Goal: Information Seeking & Learning: Find contact information

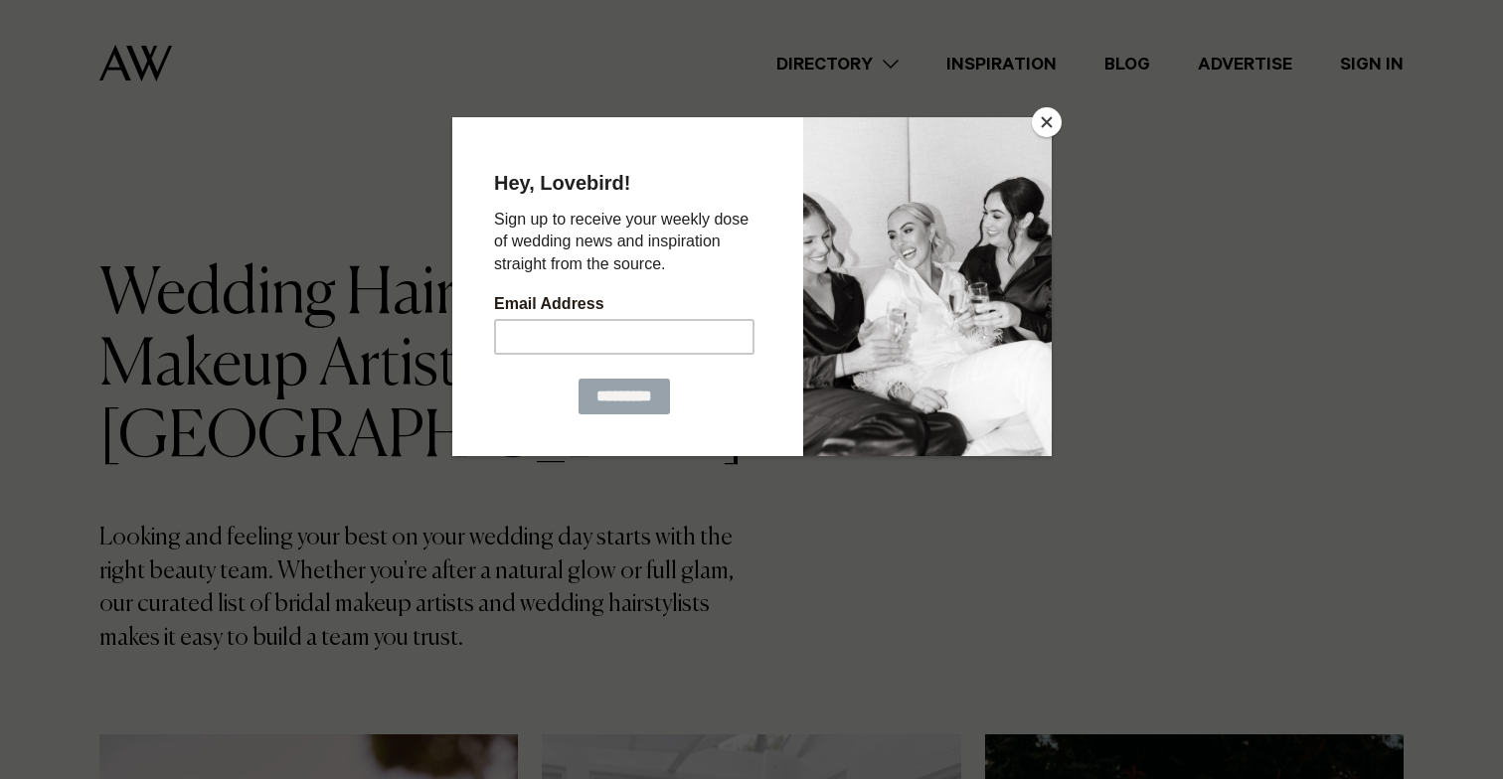
click at [1054, 123] on button "Close" at bounding box center [1047, 122] width 30 height 30
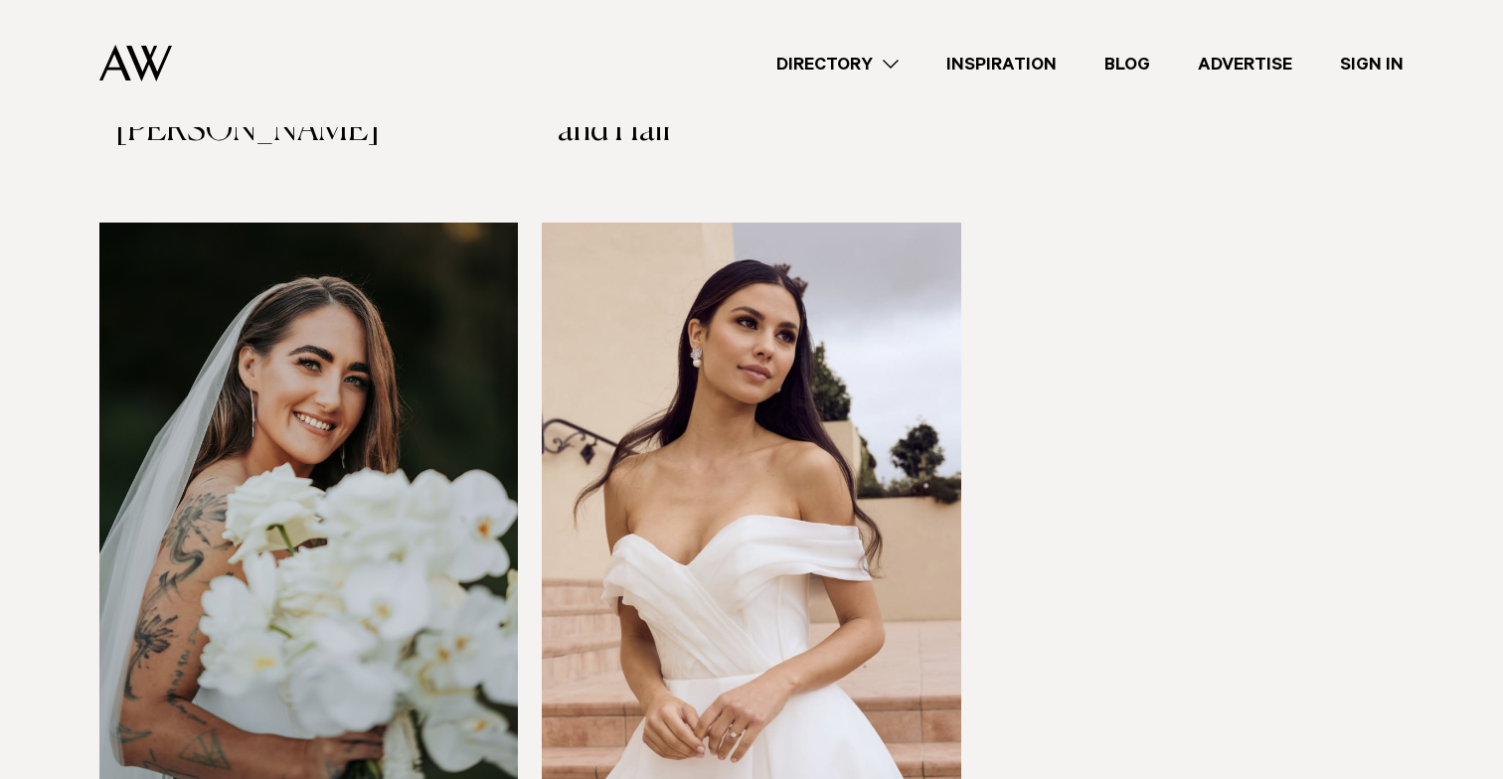
scroll to position [4992, 0]
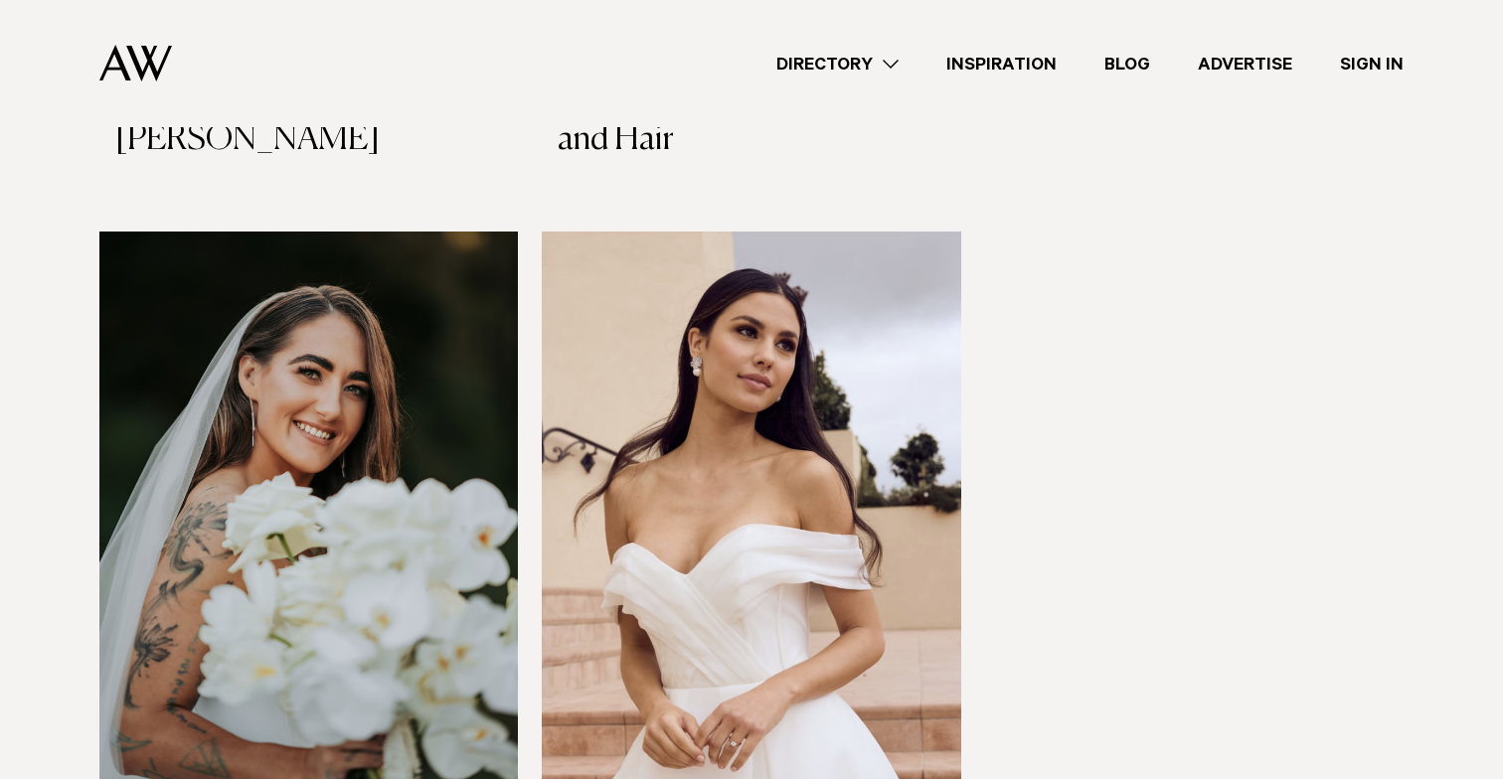
drag, startPoint x: 426, startPoint y: 396, endPoint x: 465, endPoint y: 295, distance: 107.6
click at [465, 295] on img at bounding box center [308, 513] width 418 height 562
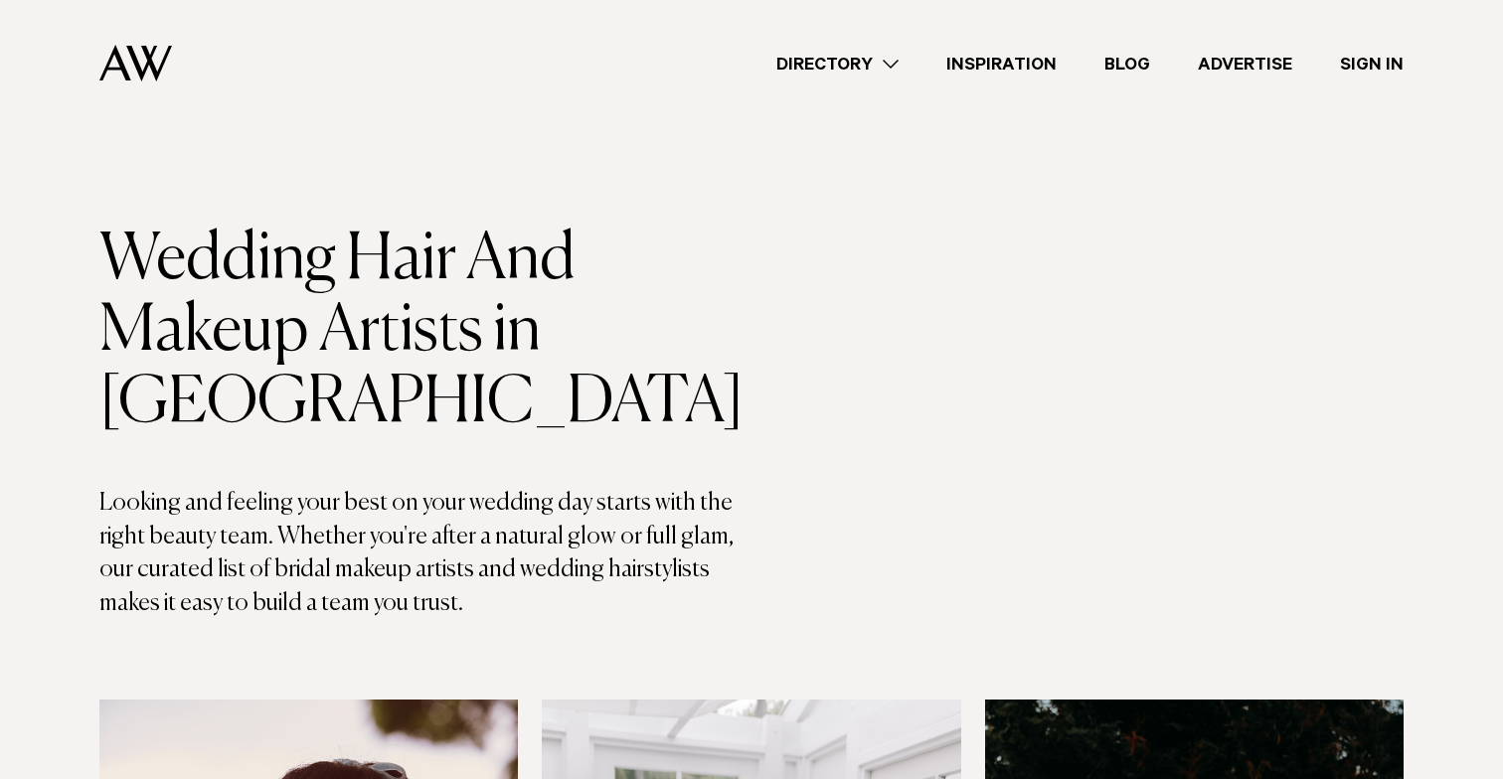
scroll to position [36, 0]
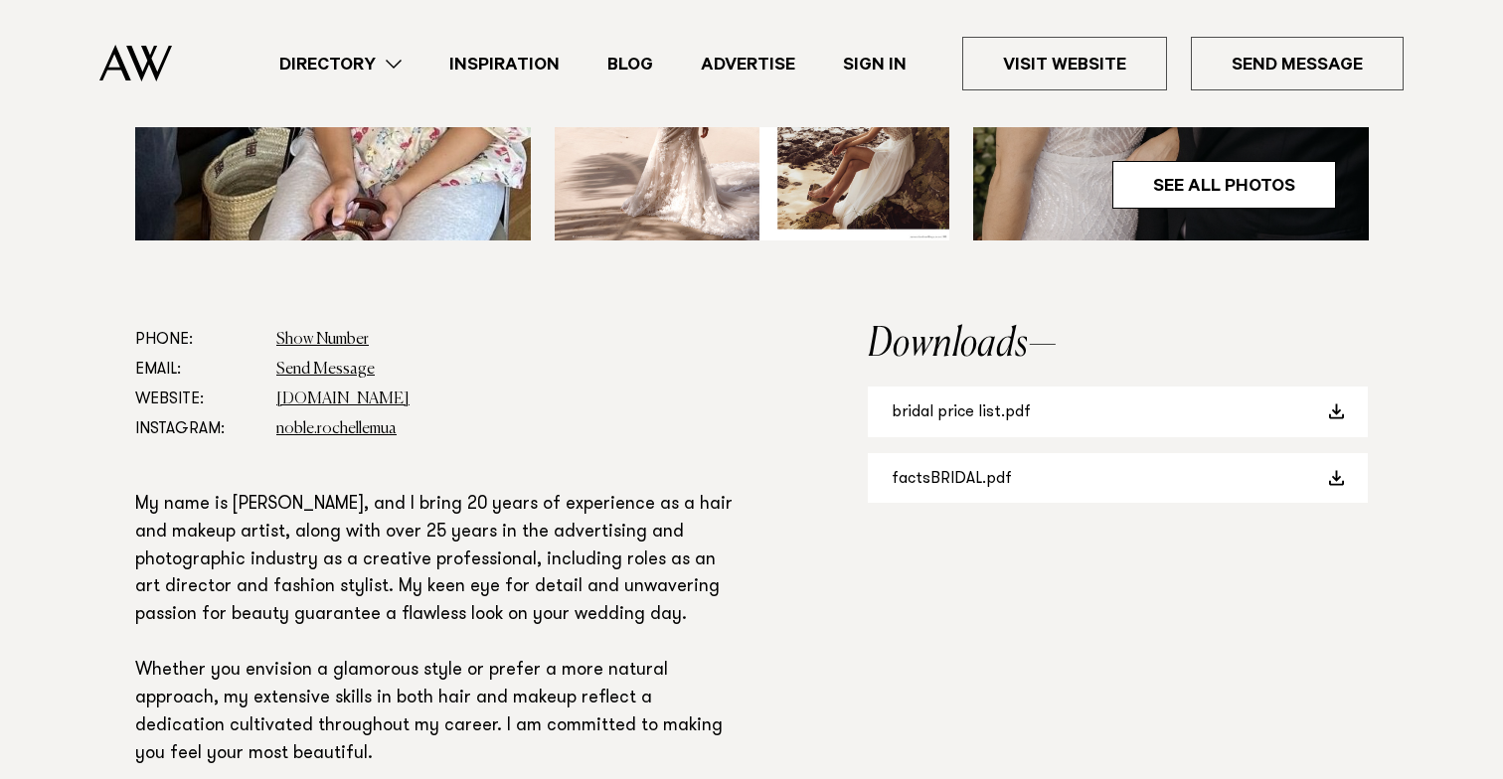
scroll to position [996, 0]
click at [930, 421] on link "bridal price list.pdf" at bounding box center [1118, 412] width 500 height 51
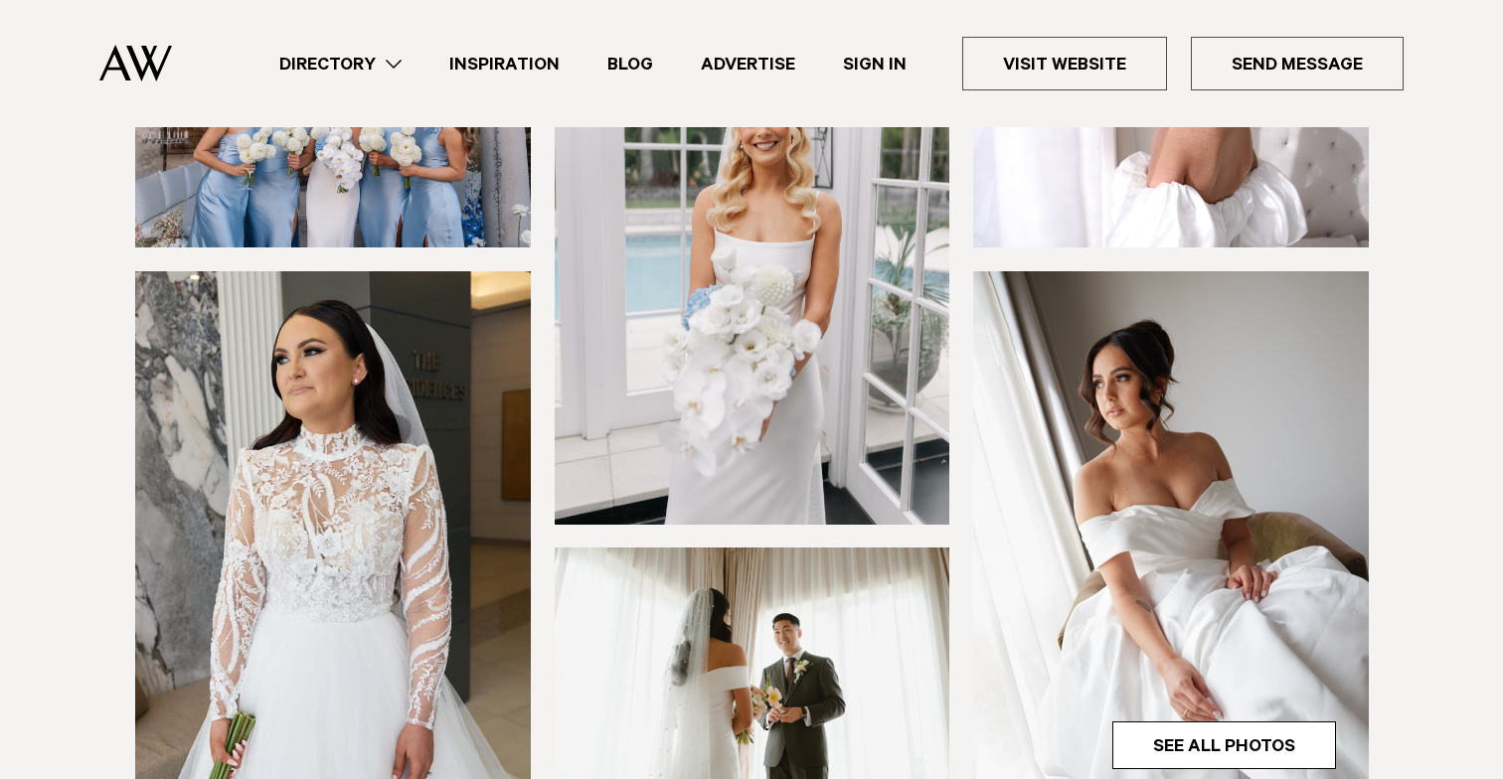
scroll to position [814, 0]
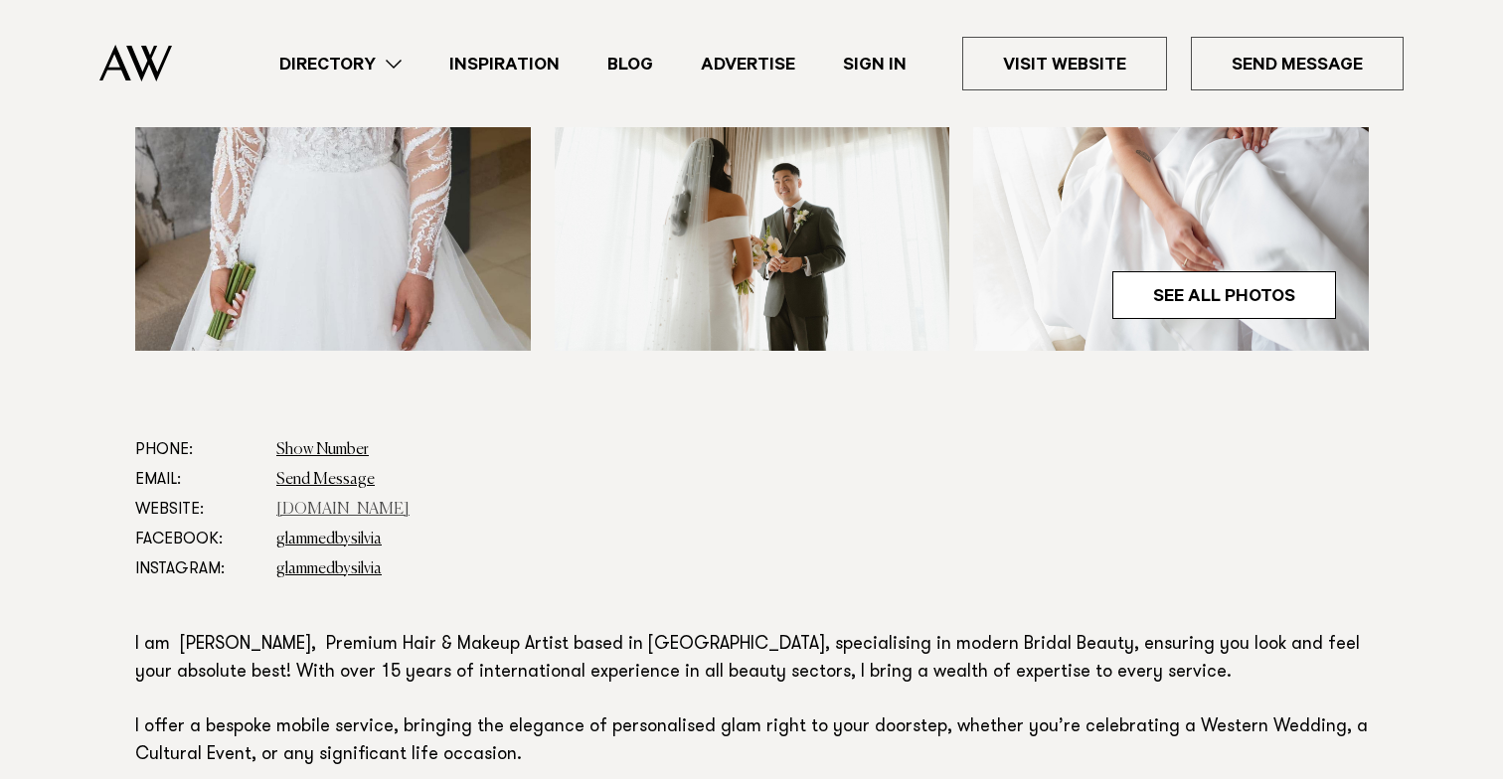
click at [315, 510] on link "silviapieva.co.nz" at bounding box center [342, 510] width 133 height 16
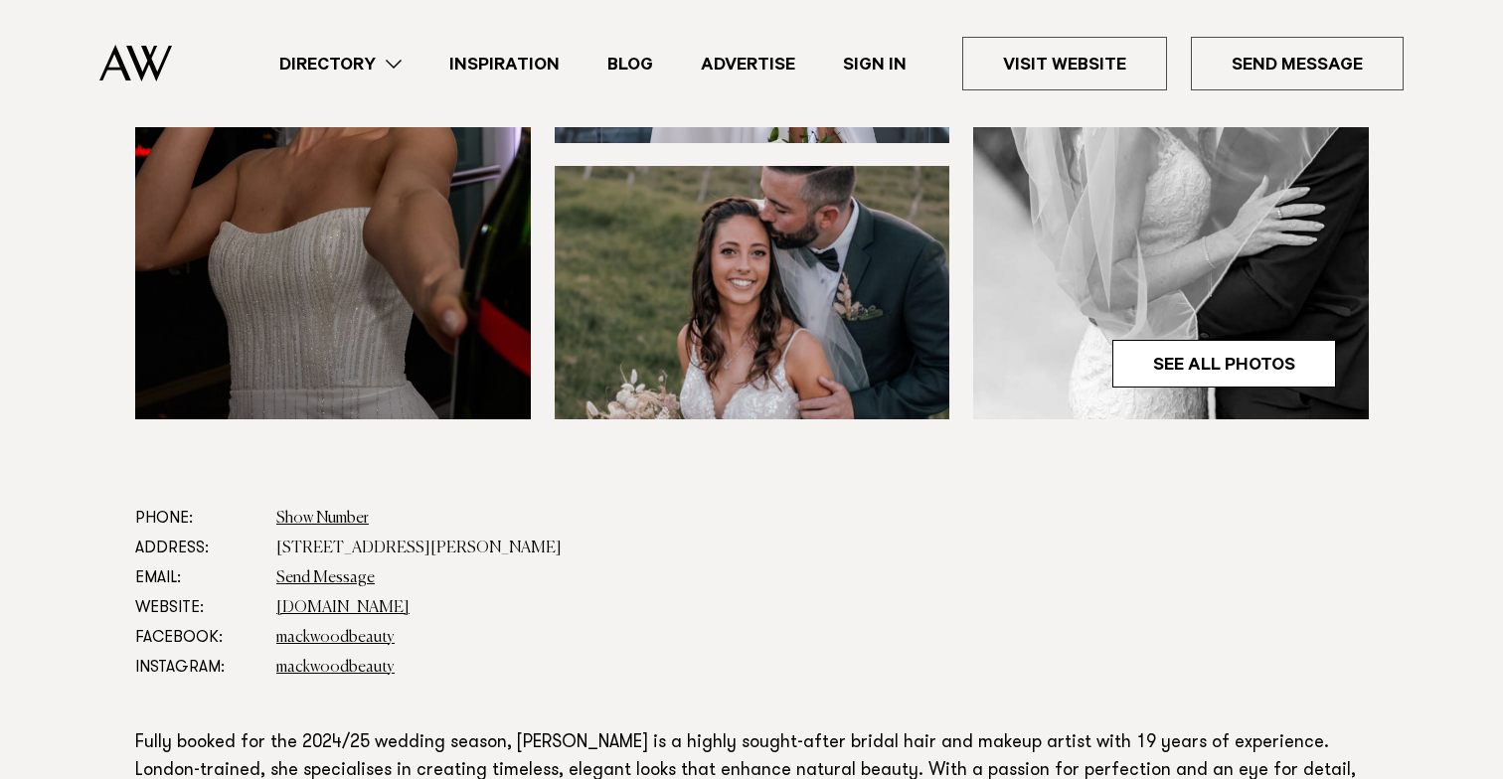
scroll to position [748, 0]
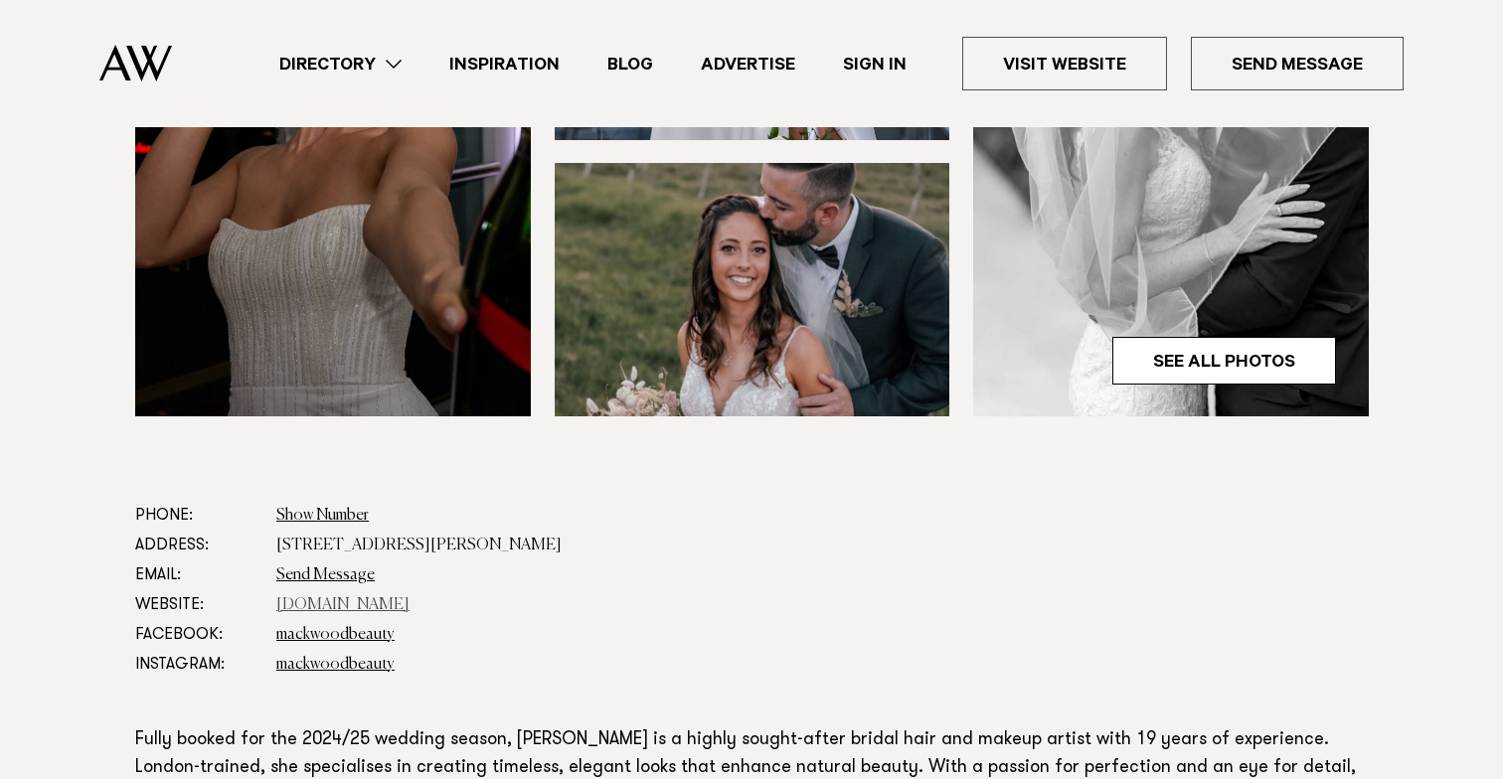
click at [337, 610] on link "[DOMAIN_NAME]" at bounding box center [342, 605] width 133 height 16
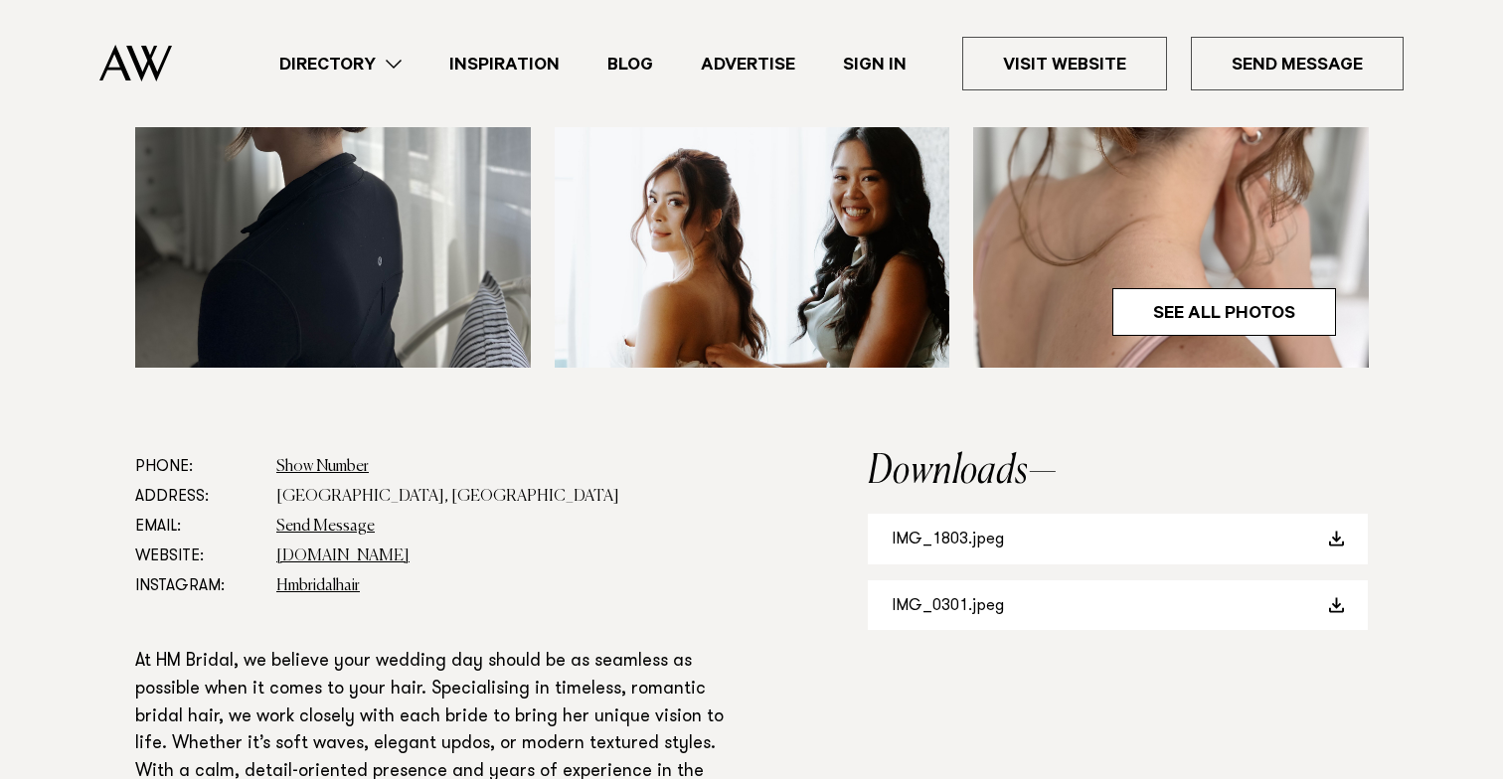
scroll to position [825, 0]
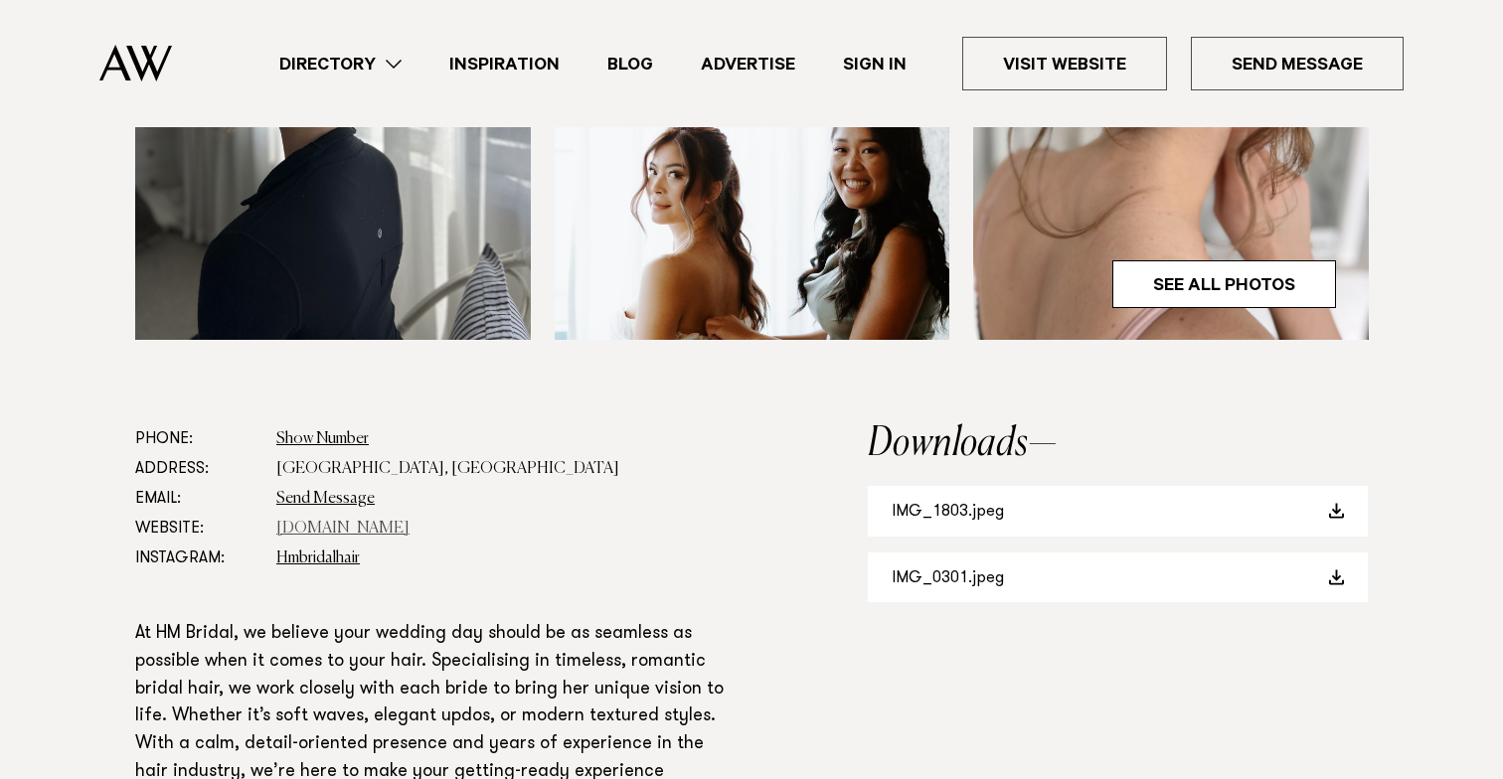
click at [350, 530] on link "Hmbridal.co.nz" at bounding box center [342, 529] width 133 height 16
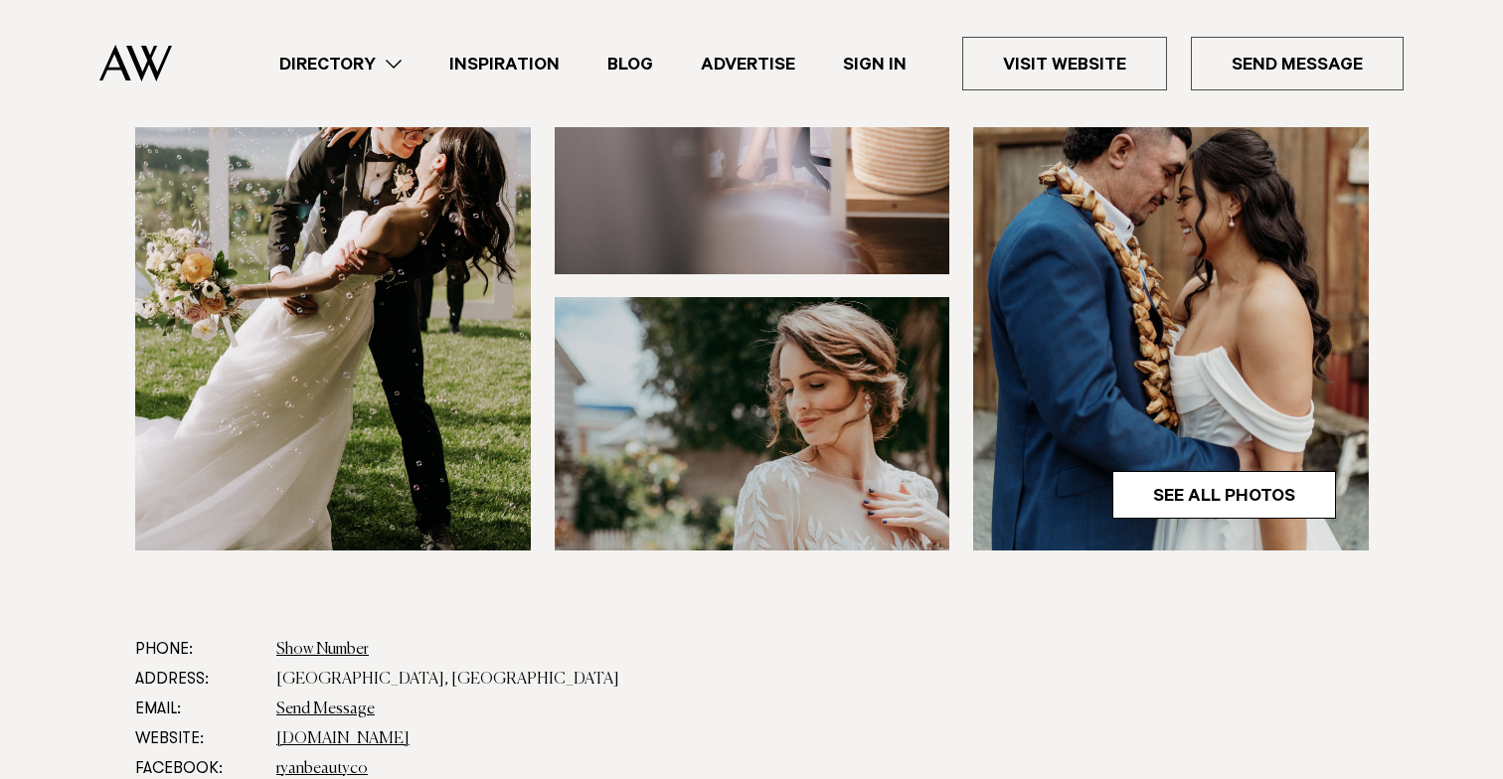
scroll to position [699, 0]
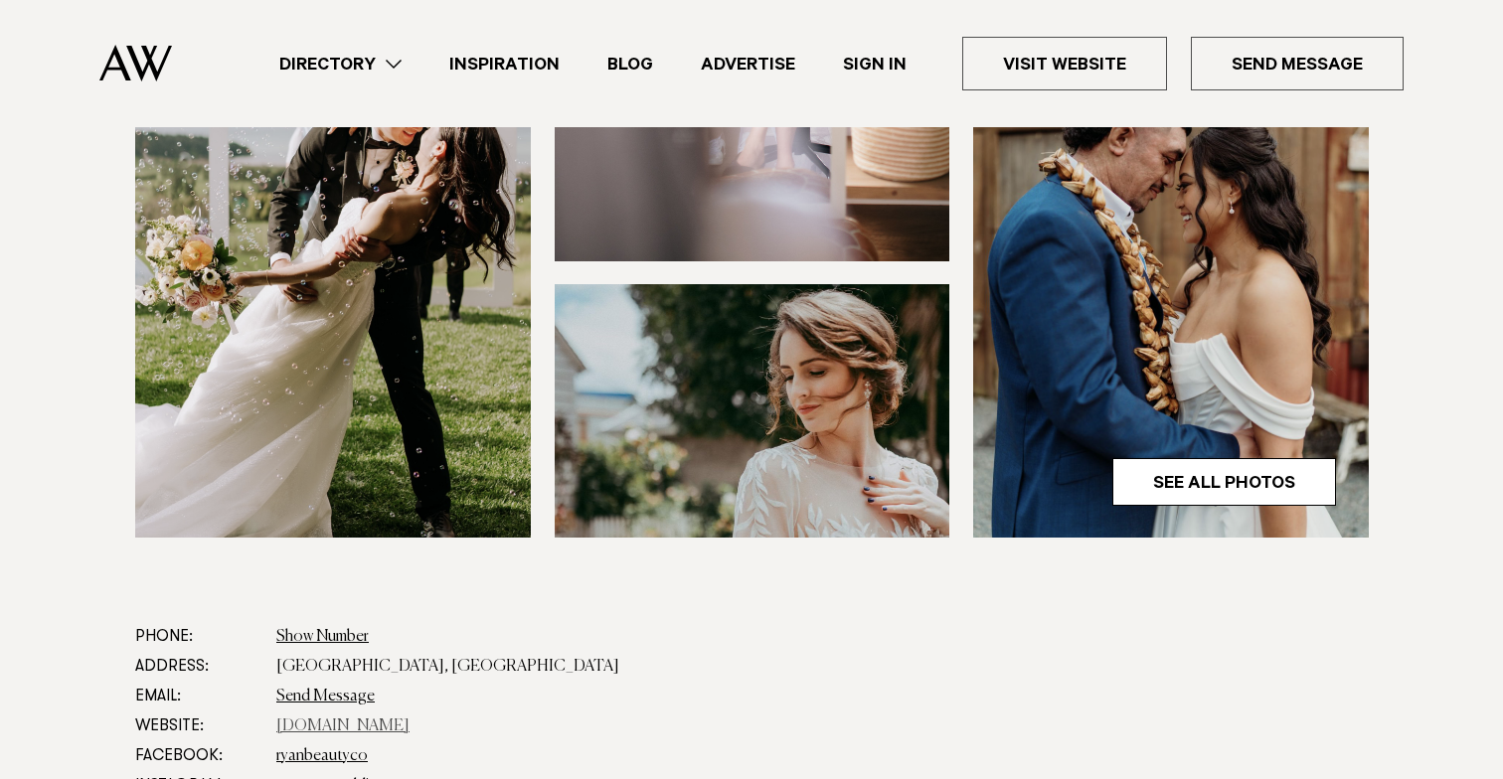
click at [373, 719] on link "www.amyryanweddings.com" at bounding box center [342, 727] width 133 height 16
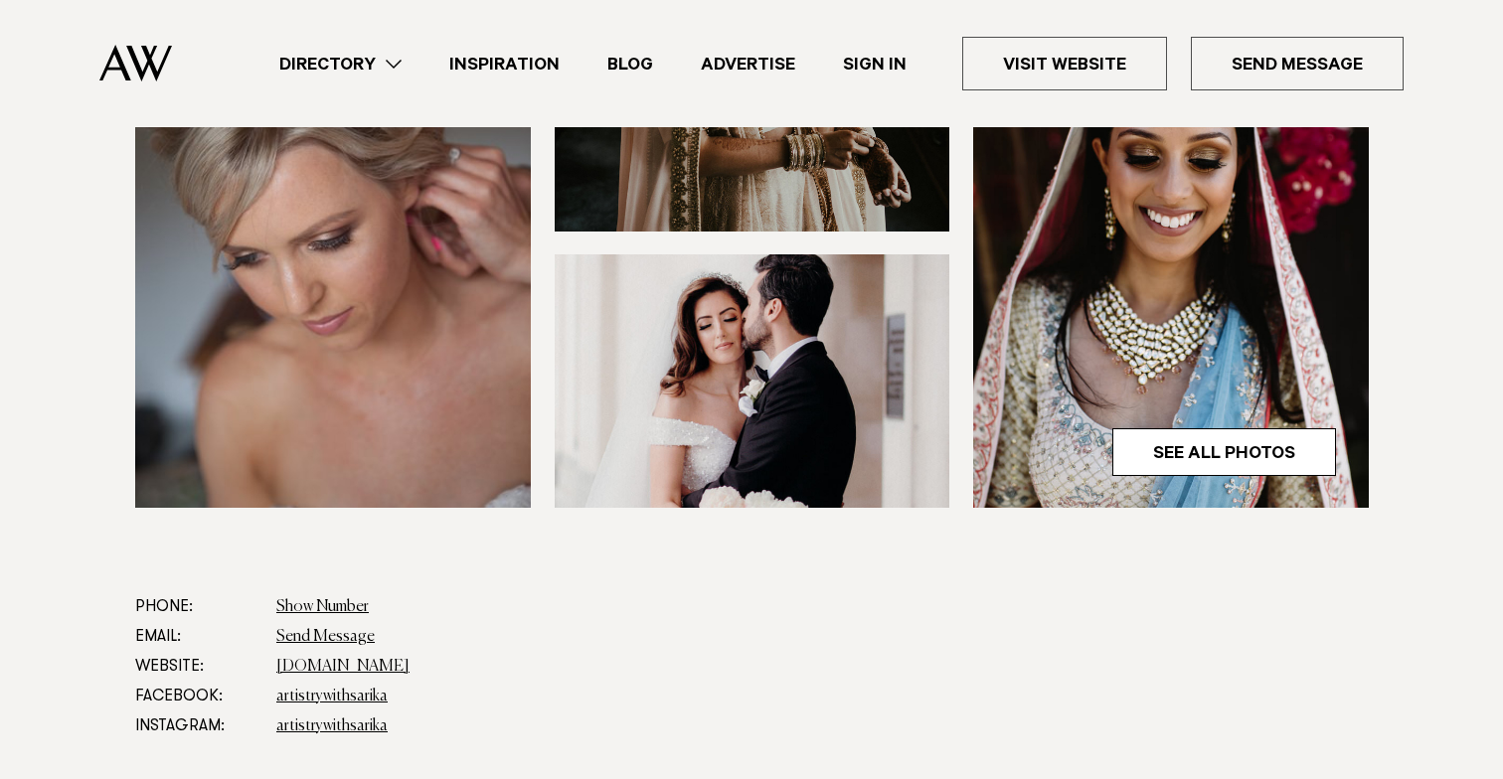
scroll to position [668, 0]
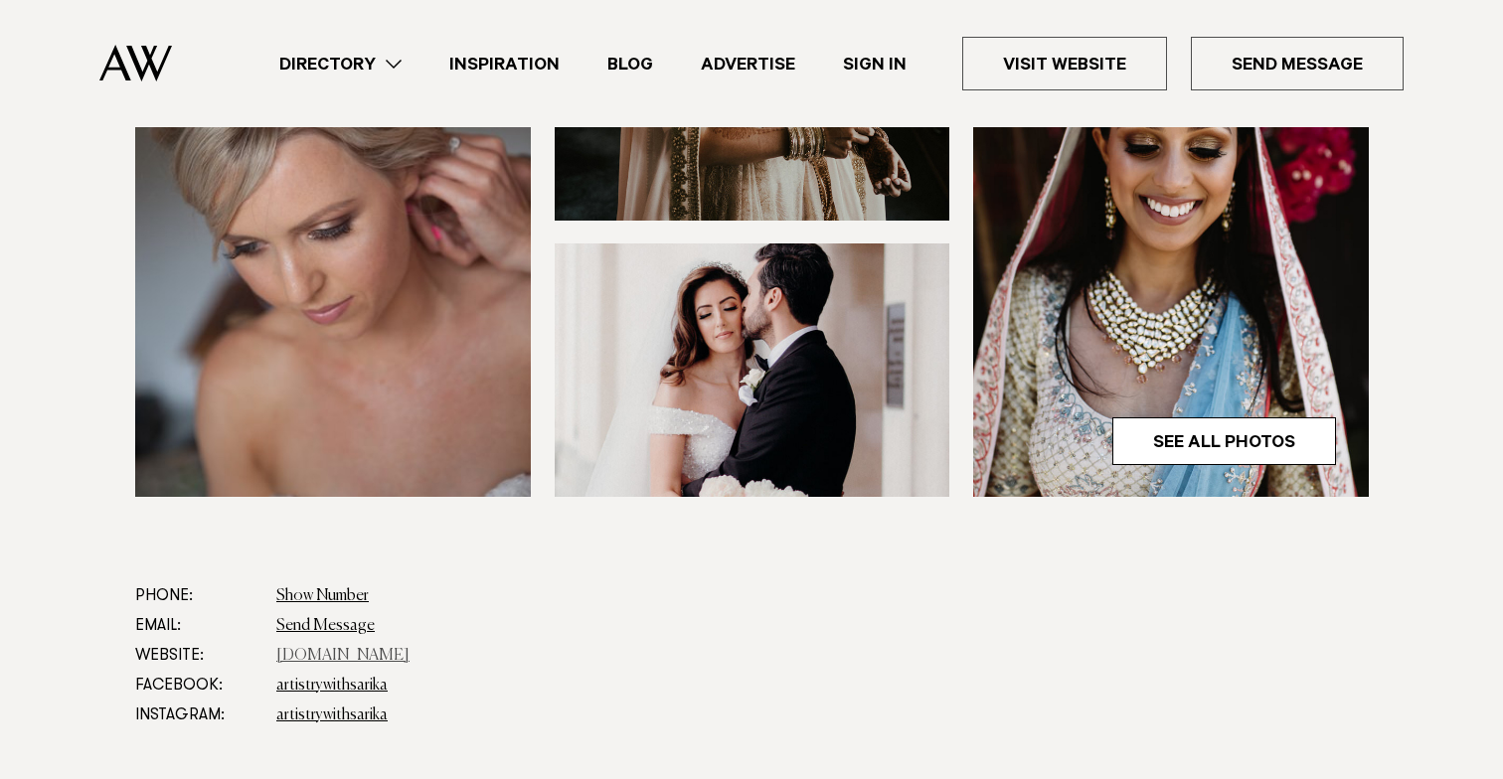
click at [351, 662] on link "[DOMAIN_NAME]" at bounding box center [342, 656] width 133 height 16
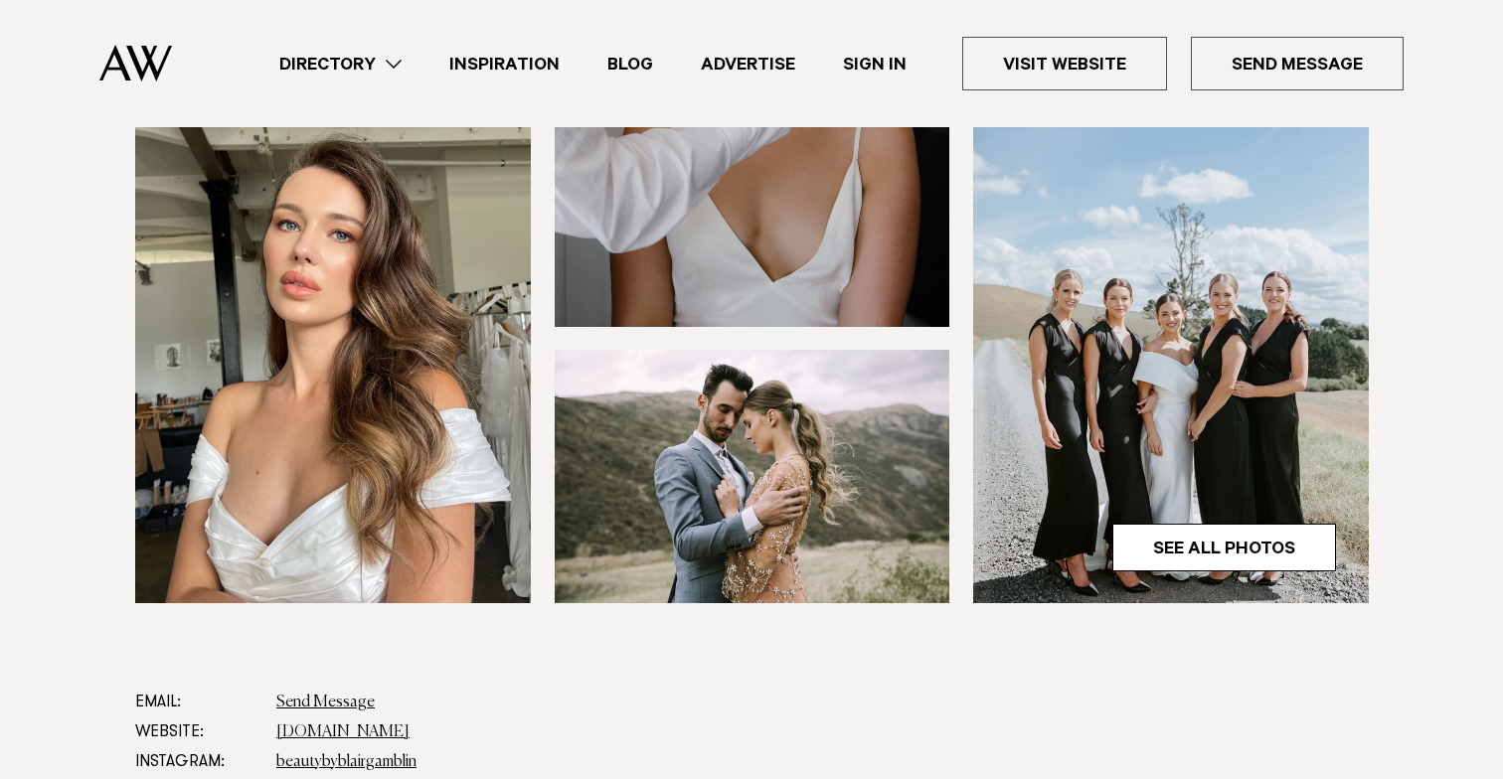
scroll to position [660, 0]
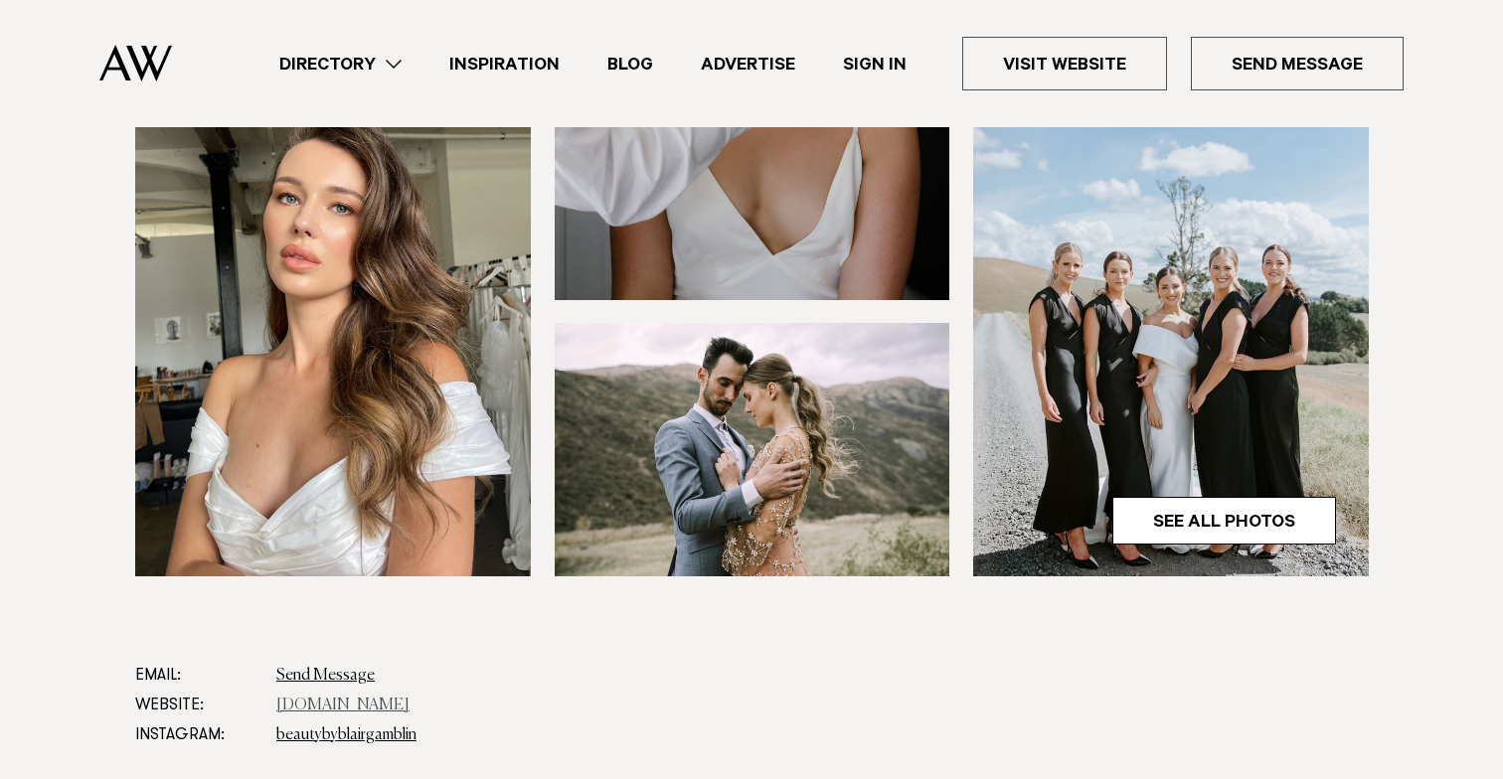
click at [407, 698] on link "www.beautybyblairgamblin.co.nz" at bounding box center [342, 706] width 133 height 16
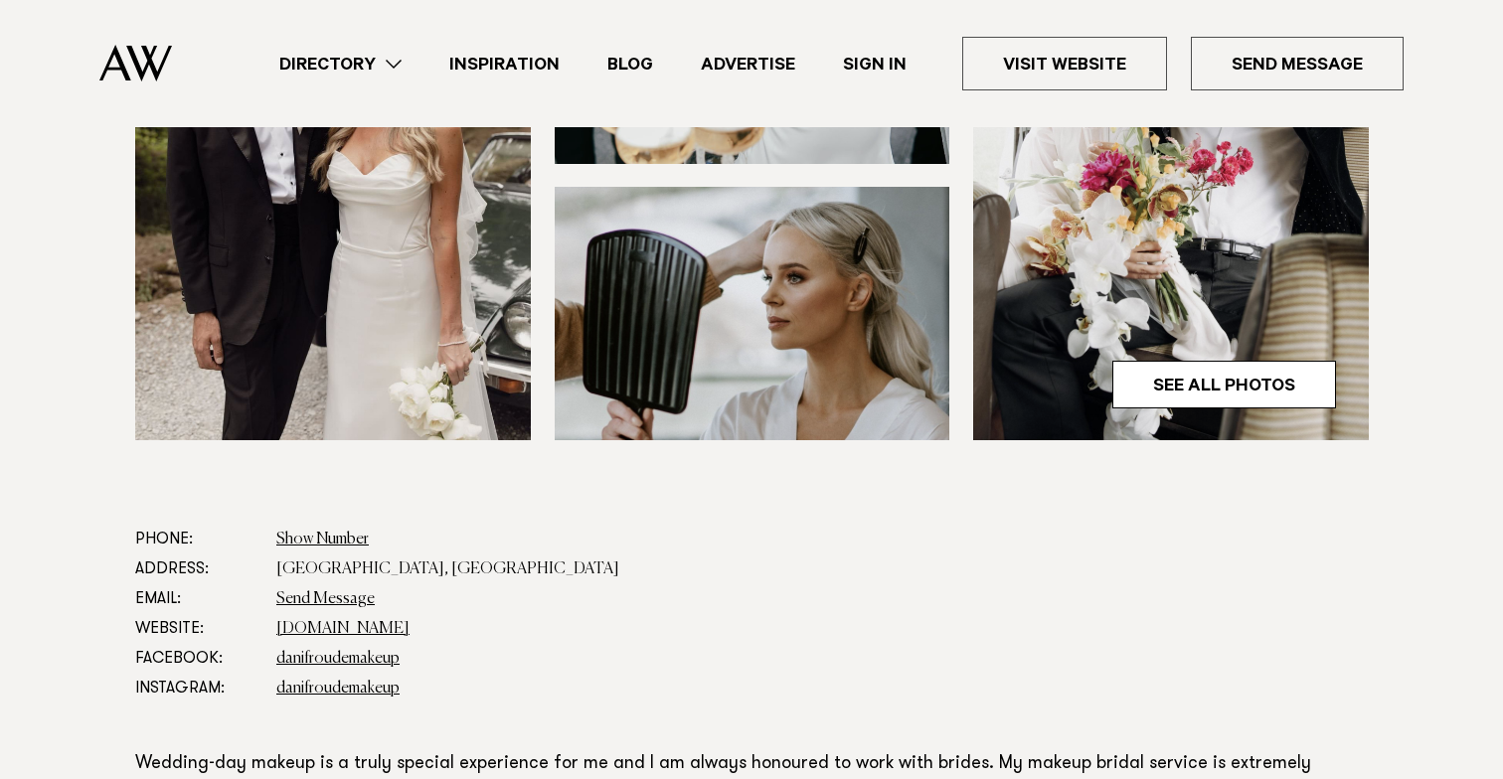
scroll to position [808, 0]
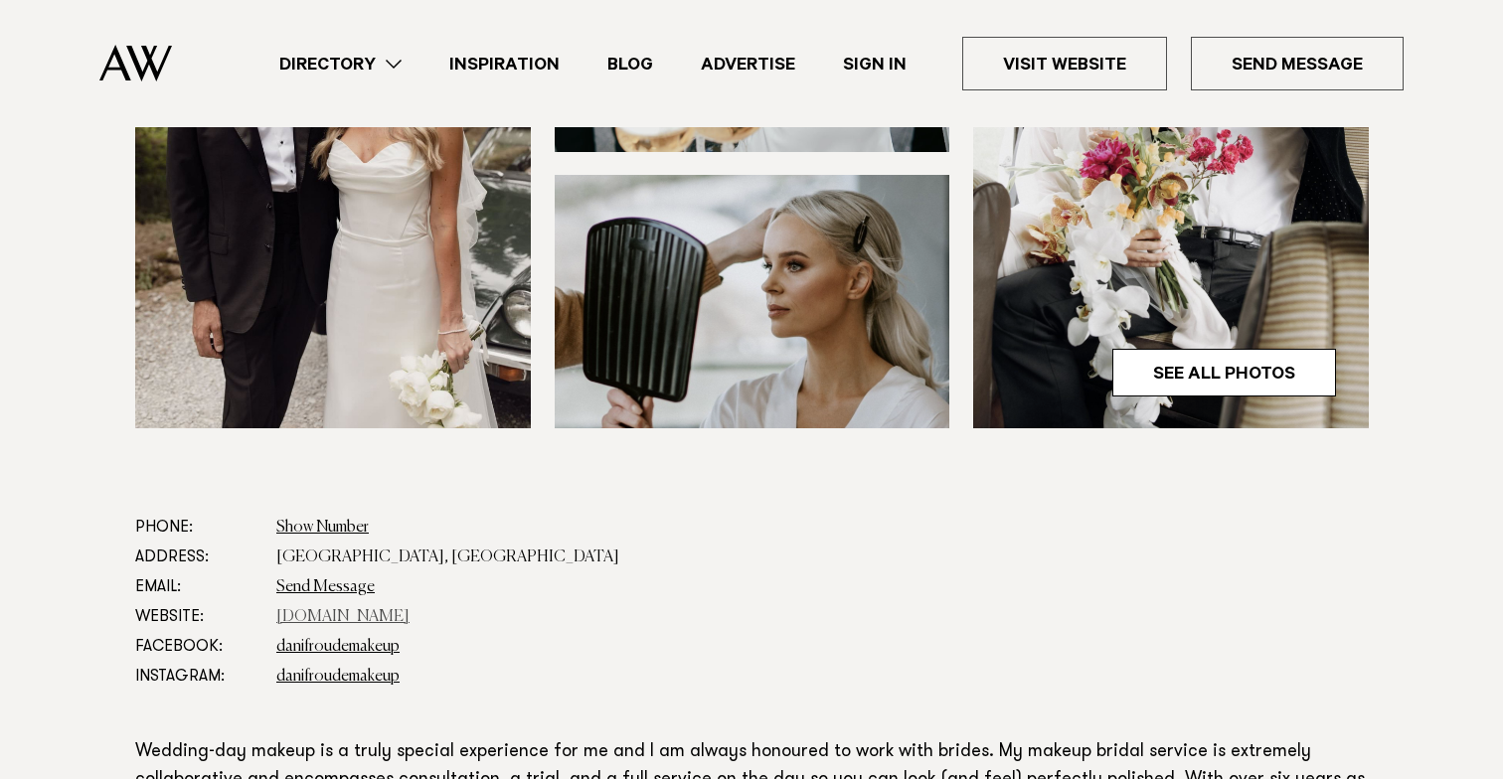
click at [377, 617] on link "danifroudemakeup.com" at bounding box center [342, 617] width 133 height 16
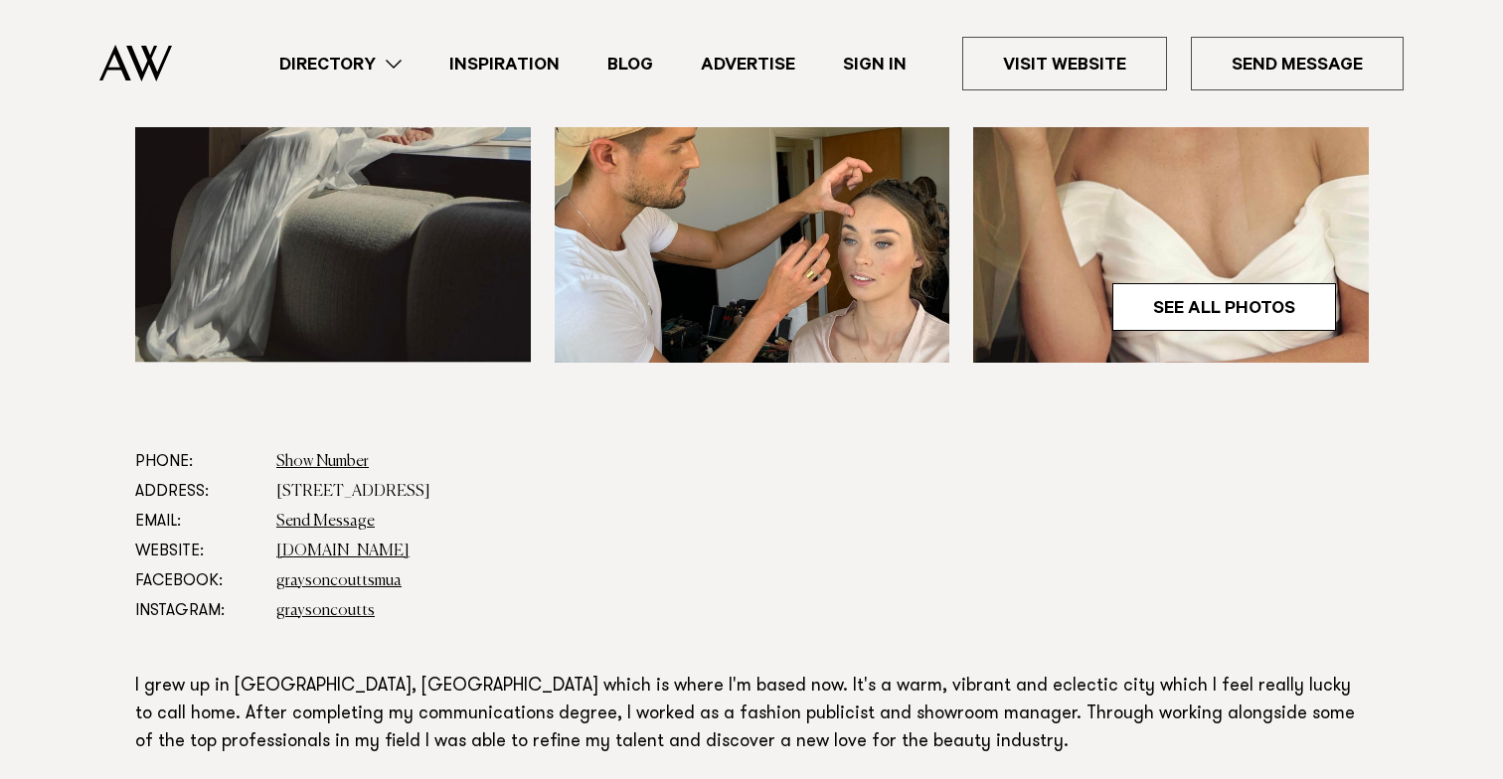
scroll to position [805, 0]
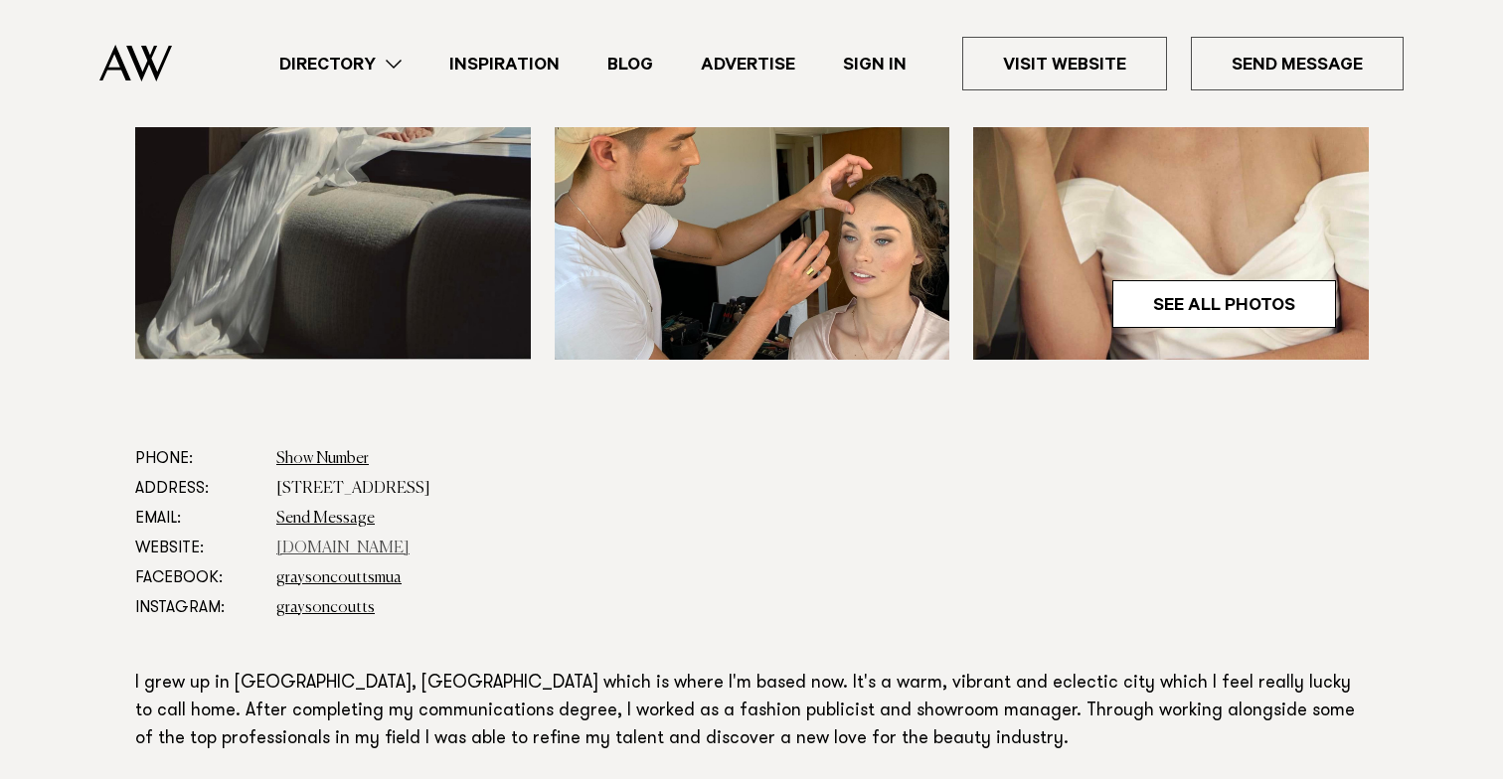
click at [404, 546] on link "www.graysoncoutts.com" at bounding box center [342, 549] width 133 height 16
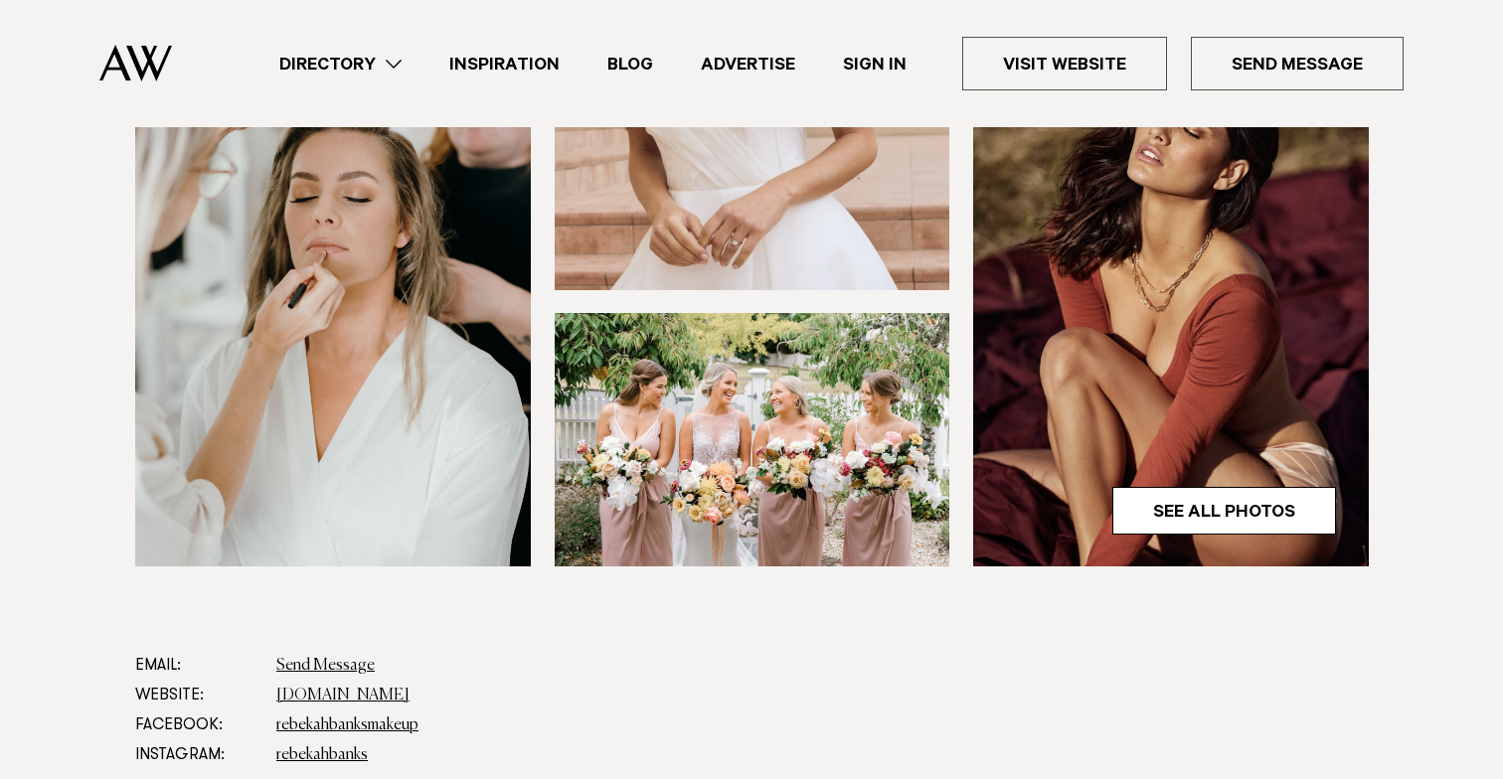
scroll to position [600, 0]
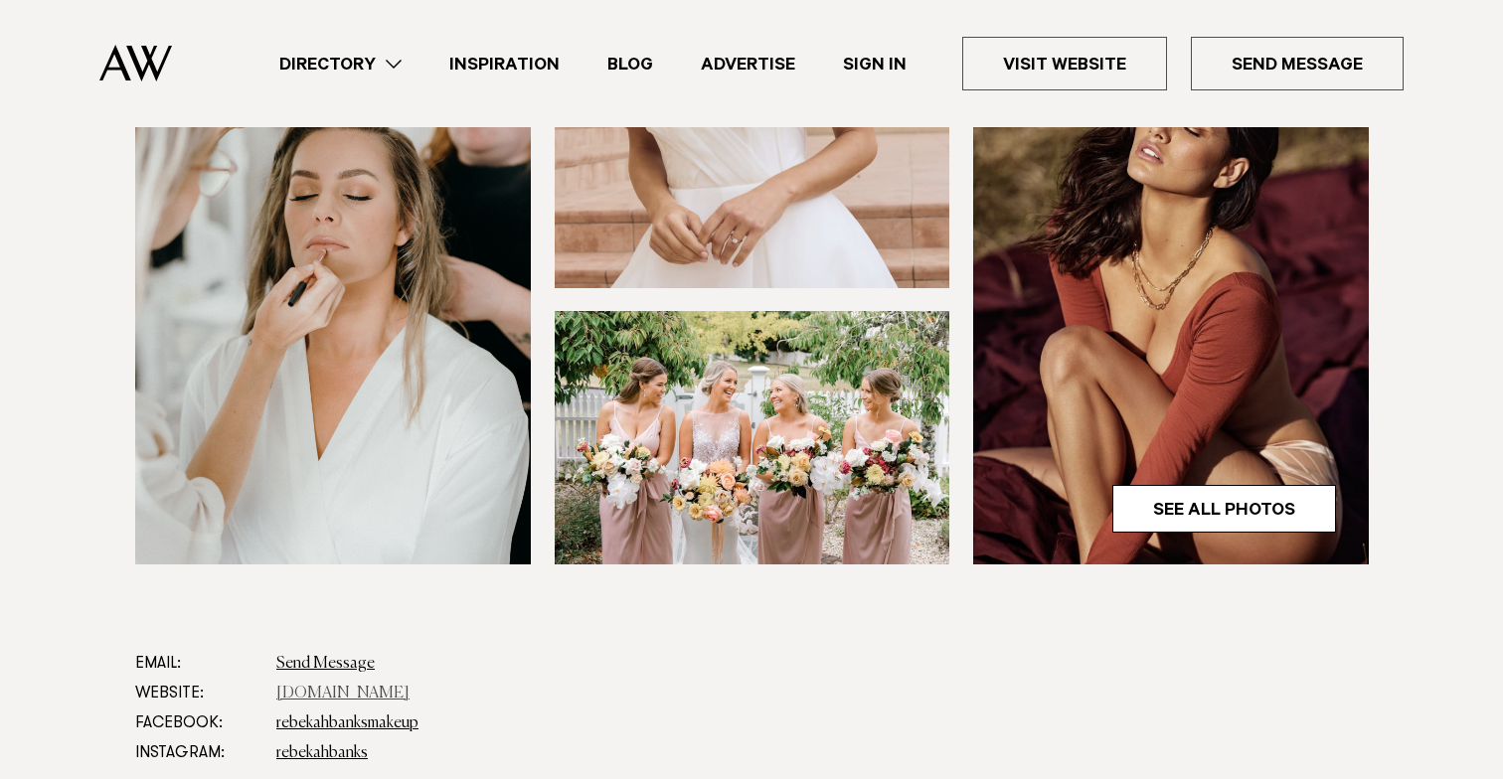
click at [372, 701] on link "[DOMAIN_NAME]" at bounding box center [342, 694] width 133 height 16
